Goal: Check status: Check status

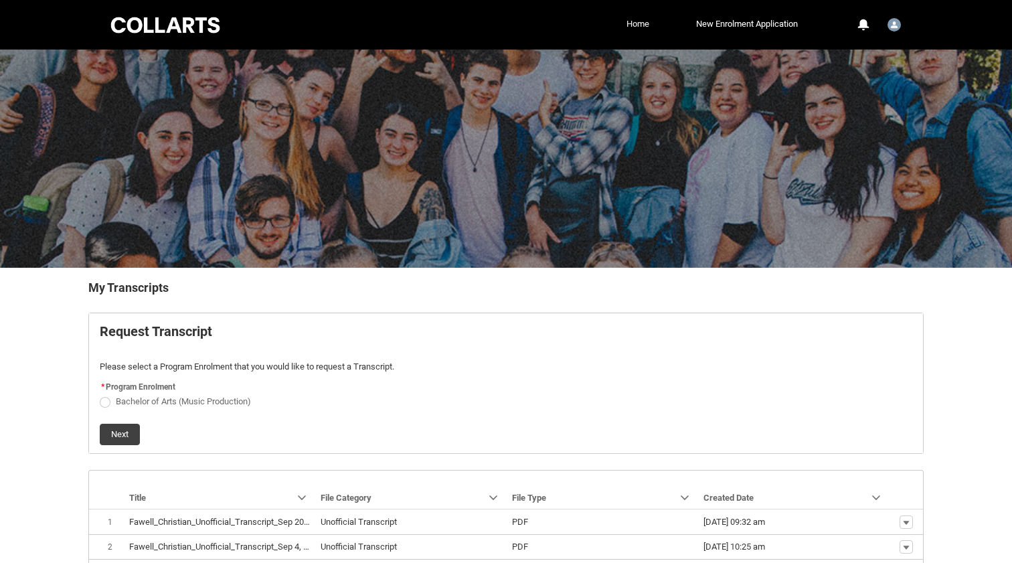
click at [627, 24] on link "Home" at bounding box center [637, 24] width 29 height 20
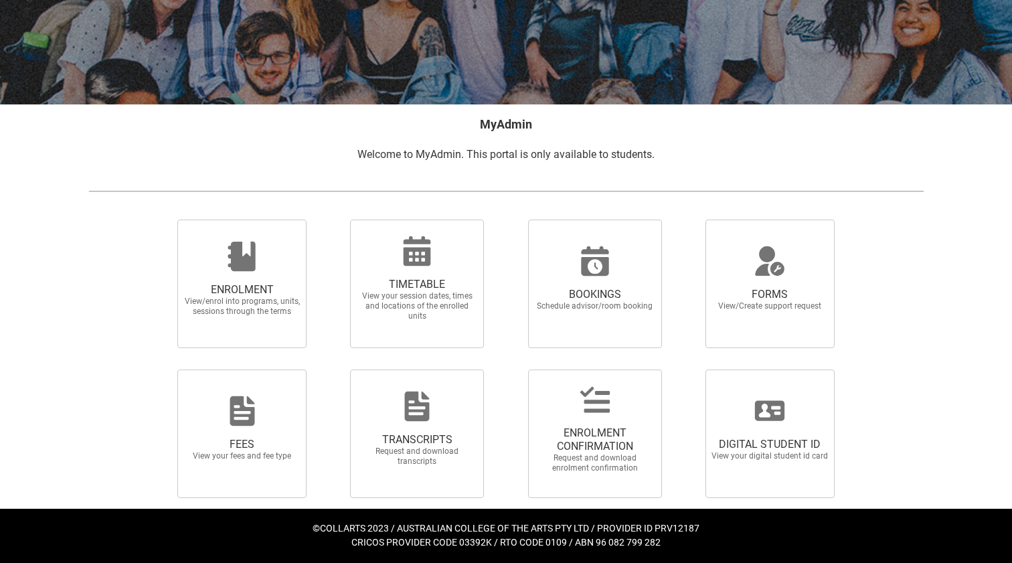
scroll to position [162, 0]
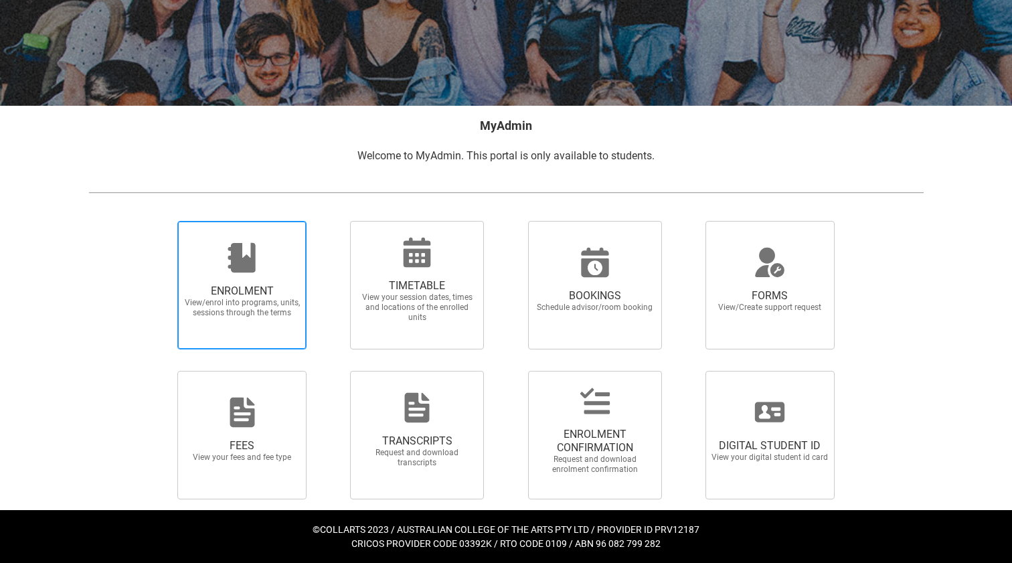
click at [280, 296] on span "ENROLMENT" at bounding box center [242, 290] width 118 height 13
click at [161, 221] on input "ENROLMENT View/enrol into programs, units, sessions through the terms" at bounding box center [161, 220] width 1 height 1
radio input "true"
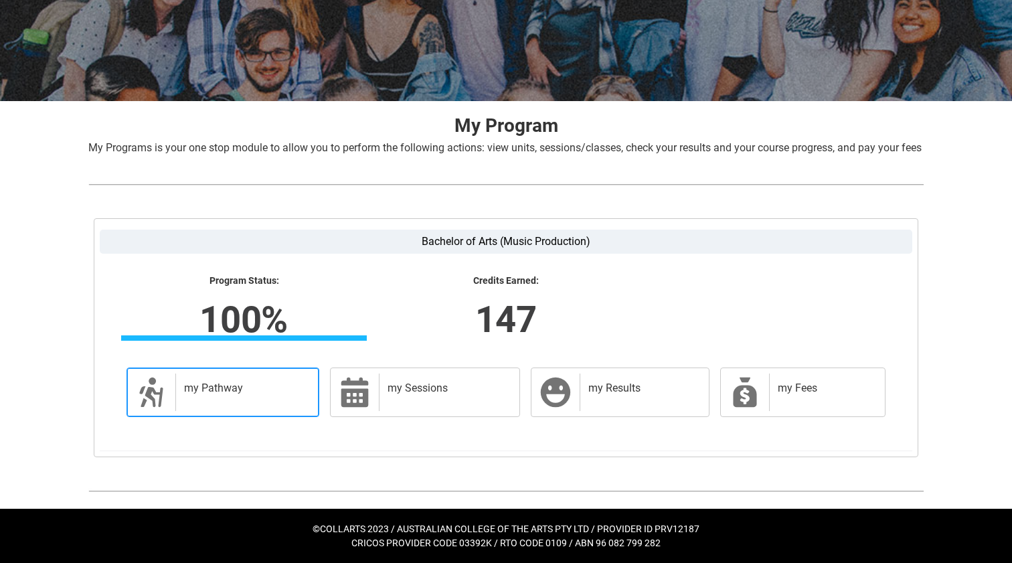
scroll to position [182, 0]
click at [269, 408] on div "my Pathway" at bounding box center [244, 391] width 138 height 37
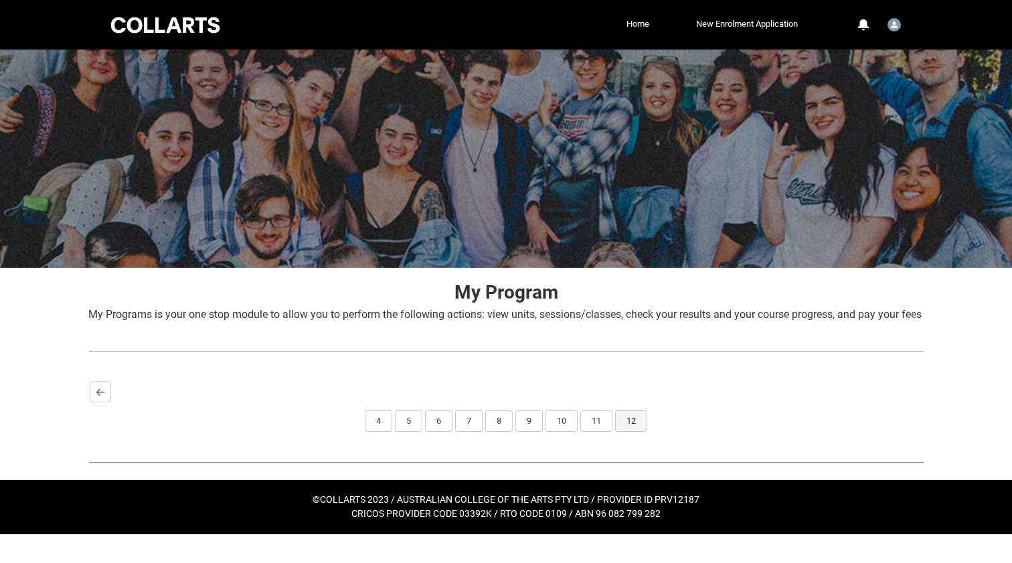
scroll to position [0, 0]
click at [635, 432] on button "12" at bounding box center [631, 420] width 32 height 21
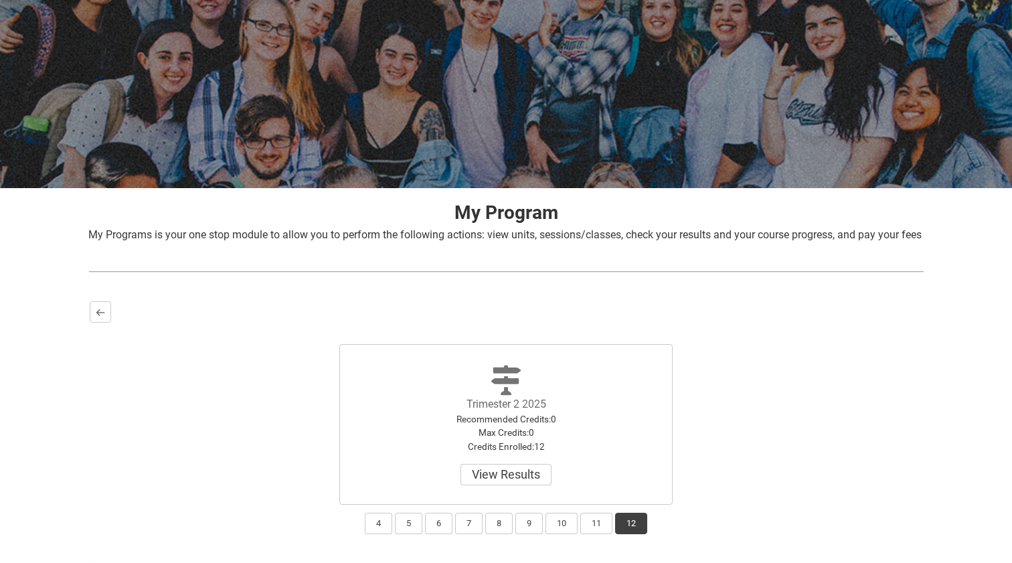
scroll to position [96, 0]
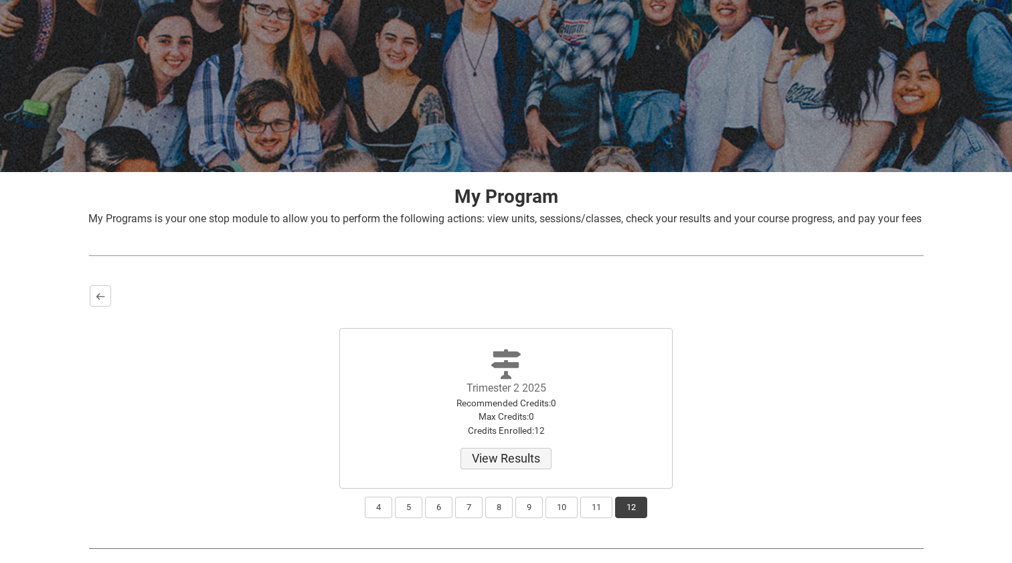
click at [515, 469] on button "View Results" at bounding box center [505, 458] width 91 height 21
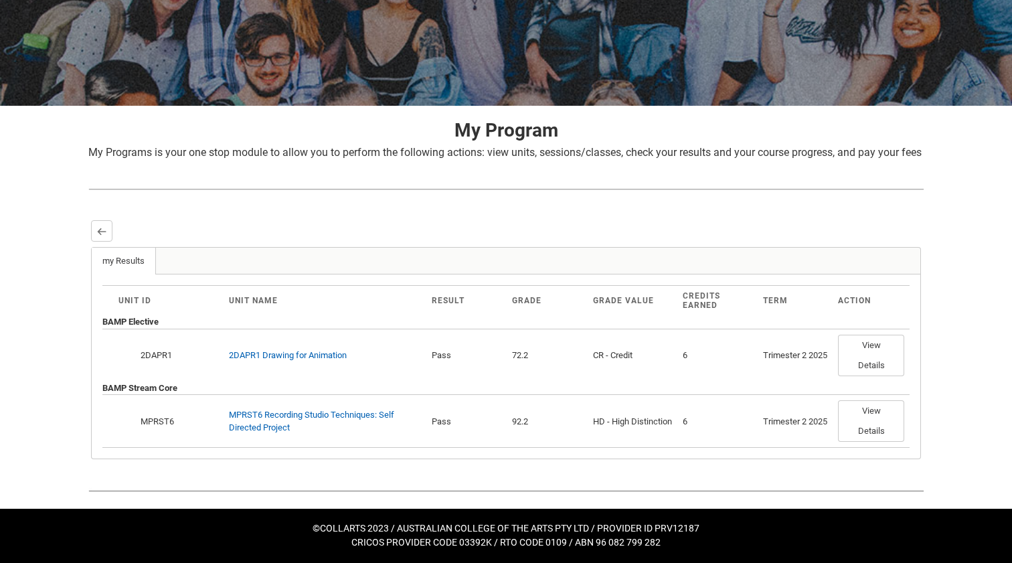
scroll to position [177, 0]
click at [104, 234] on lightning-primitive-icon "button" at bounding box center [101, 231] width 9 height 10
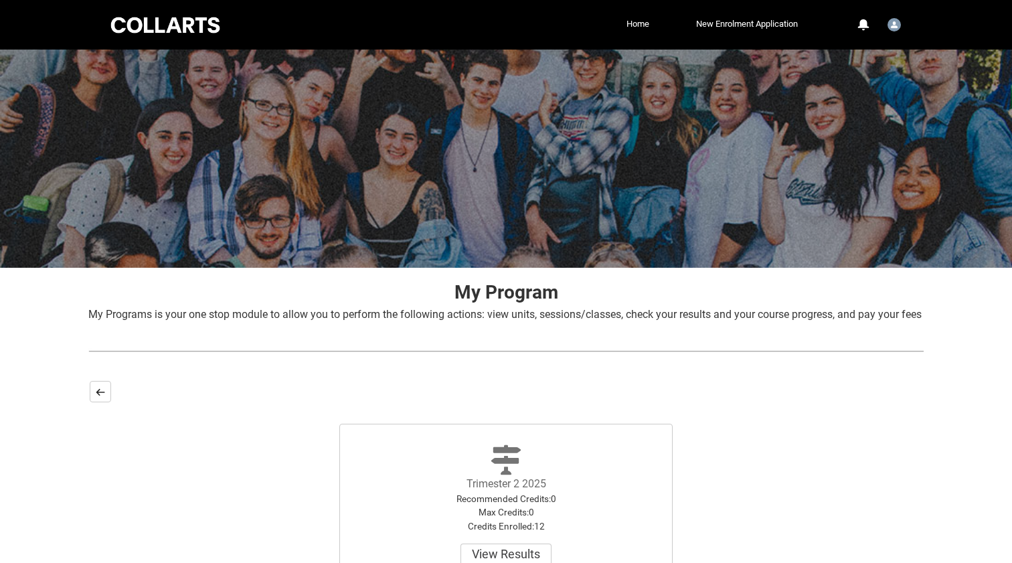
click at [110, 402] on button "Back" at bounding box center [100, 391] width 21 height 21
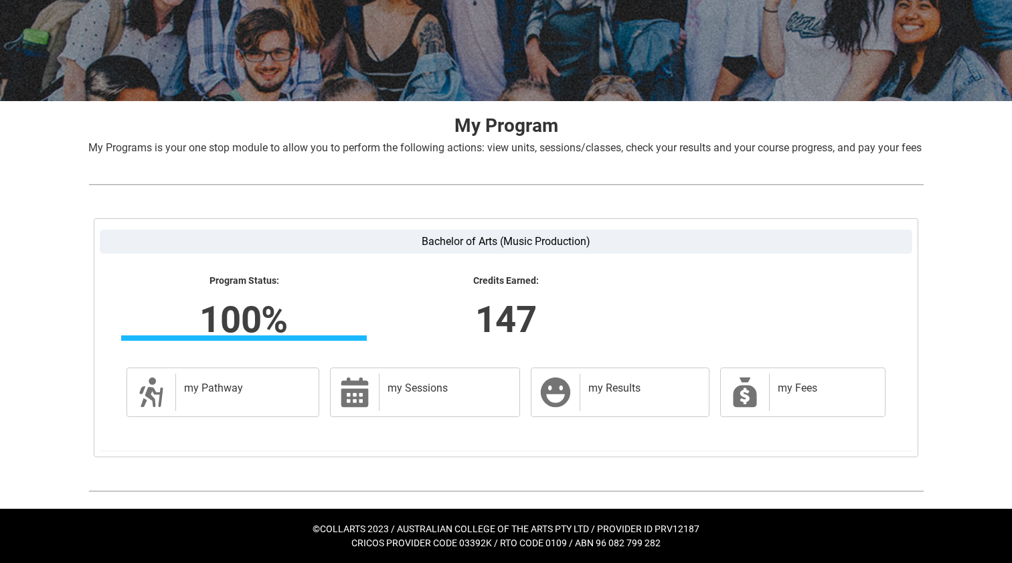
scroll to position [182, 0]
click at [601, 401] on div "my Results" at bounding box center [642, 391] width 124 height 37
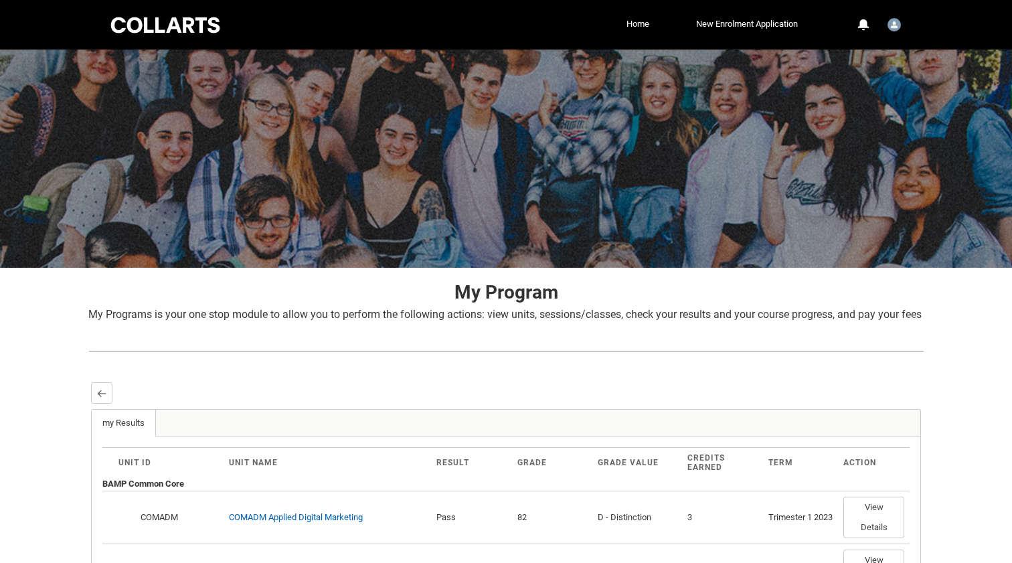
scroll to position [0, 0]
click at [634, 23] on link "Home" at bounding box center [637, 24] width 29 height 20
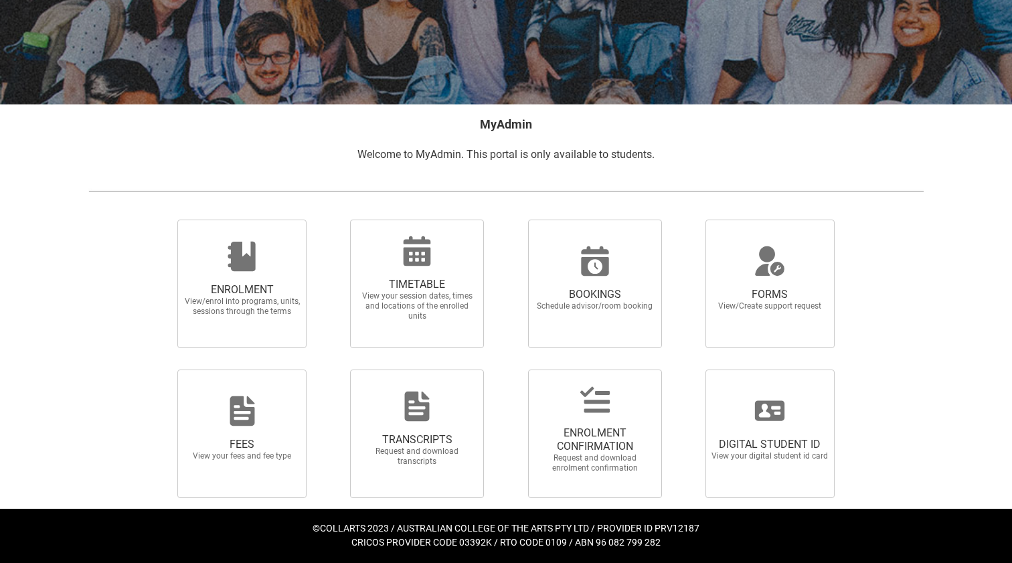
scroll to position [162, 0]
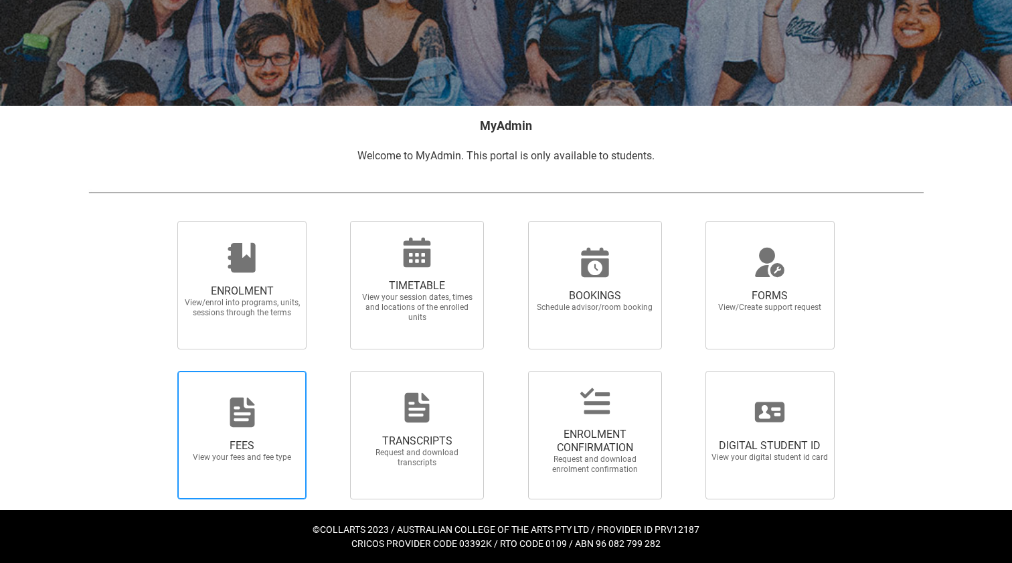
click at [265, 422] on div at bounding box center [242, 412] width 128 height 32
click at [161, 371] on input "FEES View your fees and fee type" at bounding box center [161, 370] width 1 height 1
radio input "true"
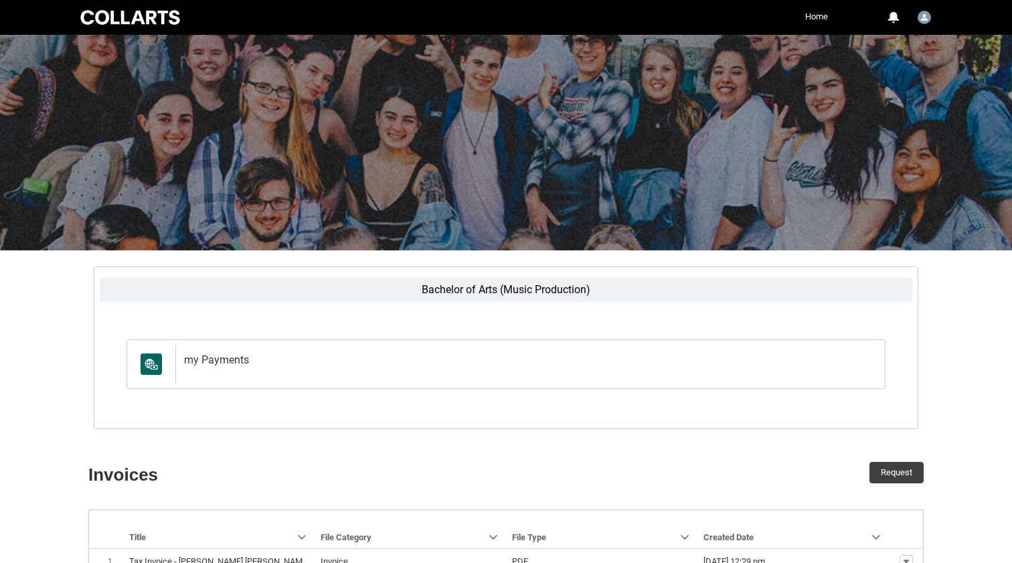
click at [814, 21] on link "Home" at bounding box center [816, 17] width 29 height 20
